Goal: Find specific page/section: Find specific page/section

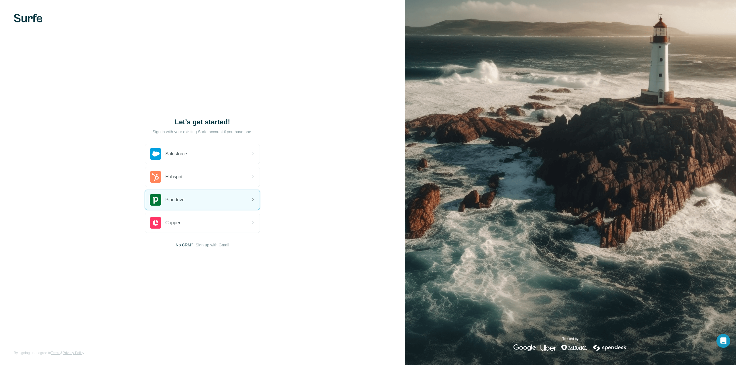
click at [224, 205] on div "Pipedrive" at bounding box center [202, 200] width 114 height 20
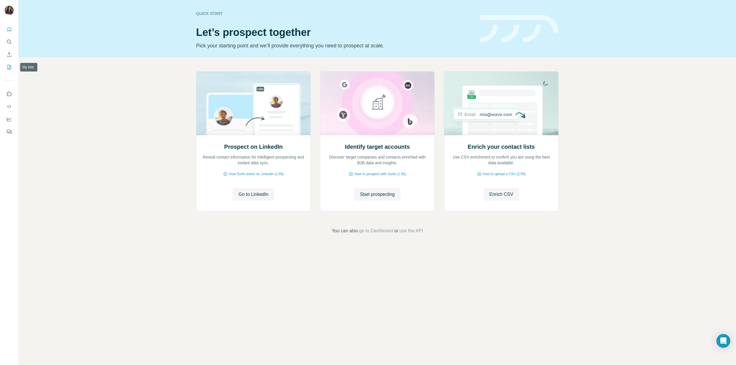
click at [7, 66] on icon "My lists" at bounding box center [9, 67] width 4 height 5
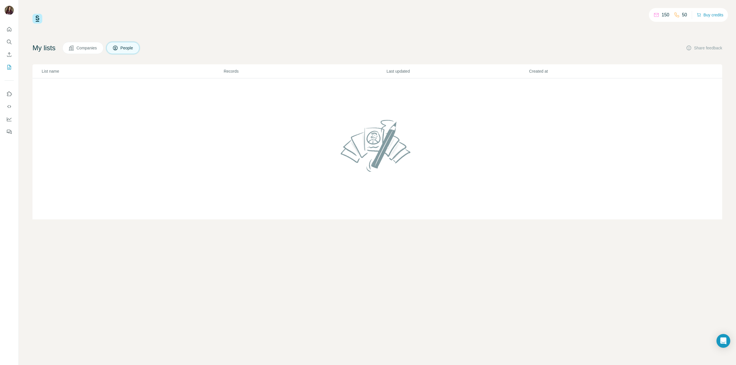
click at [74, 49] on icon at bounding box center [71, 47] width 5 height 5
click at [124, 49] on span "People" at bounding box center [126, 48] width 13 height 6
click at [6, 32] on button "Quick start" at bounding box center [9, 29] width 9 height 10
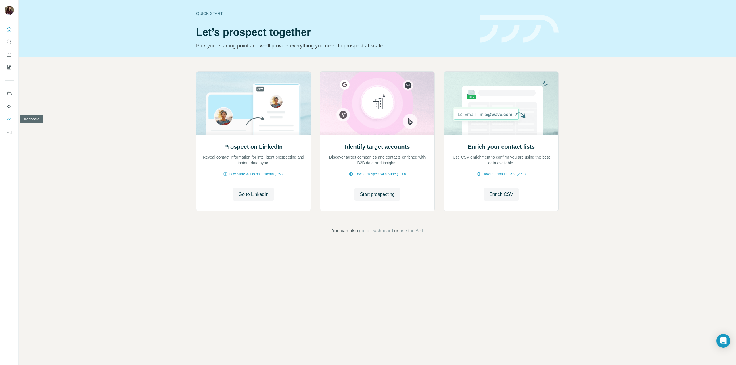
click at [9, 118] on icon "Dashboard" at bounding box center [9, 119] width 6 height 6
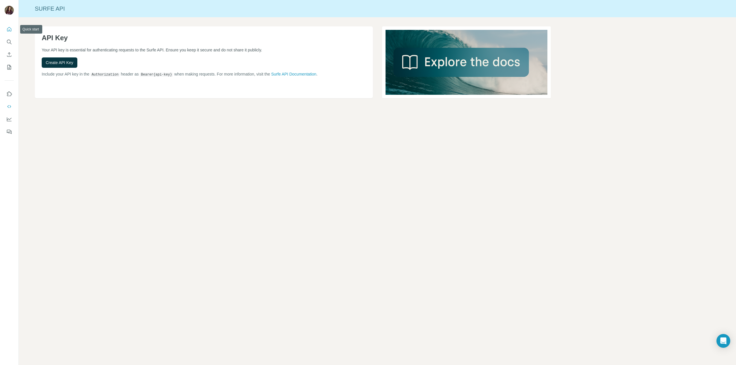
click at [11, 29] on icon "Quick start" at bounding box center [9, 29] width 4 height 4
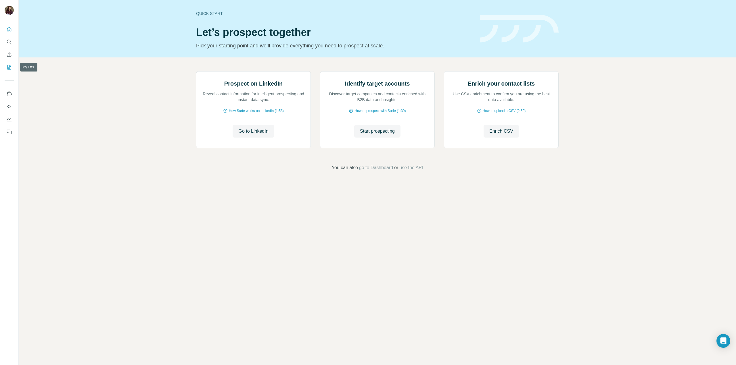
click at [9, 66] on icon "My lists" at bounding box center [9, 67] width 3 height 4
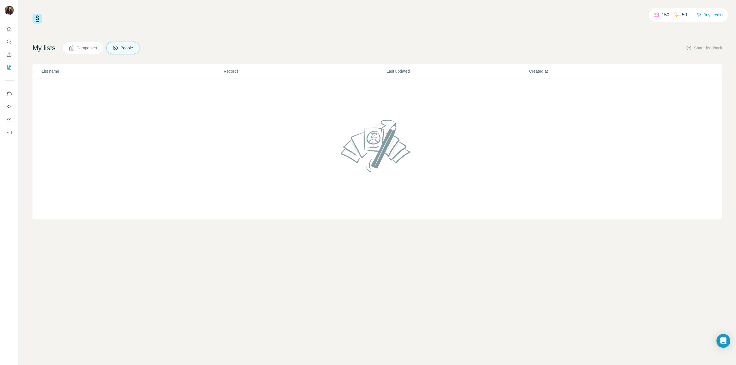
click at [654, 18] on icon at bounding box center [657, 15] width 6 height 6
click at [404, 72] on p "Last updated" at bounding box center [457, 71] width 142 height 6
click at [10, 41] on icon "Search" at bounding box center [9, 42] width 6 height 6
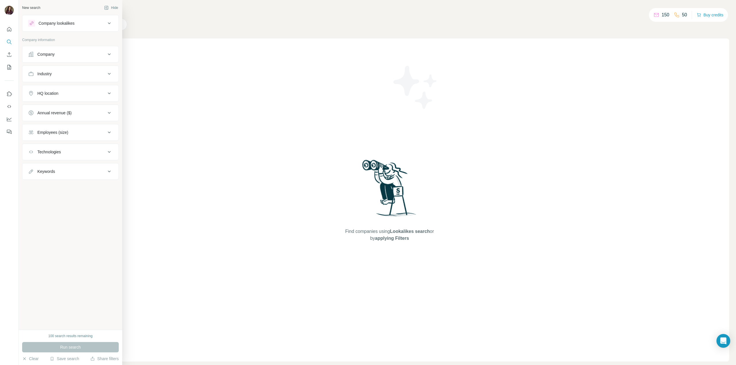
click at [84, 20] on button "Company lookalikes" at bounding box center [70, 23] width 96 height 14
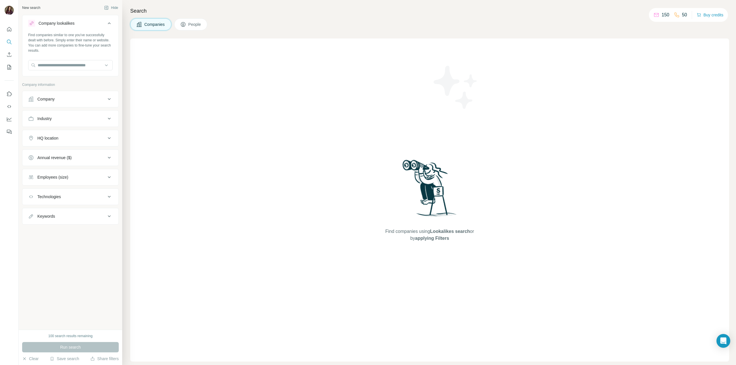
click at [87, 265] on div "New search Hide Company lookalikes Find companies similar to one you've success…" at bounding box center [71, 165] width 104 height 330
